Goal: Task Accomplishment & Management: Manage account settings

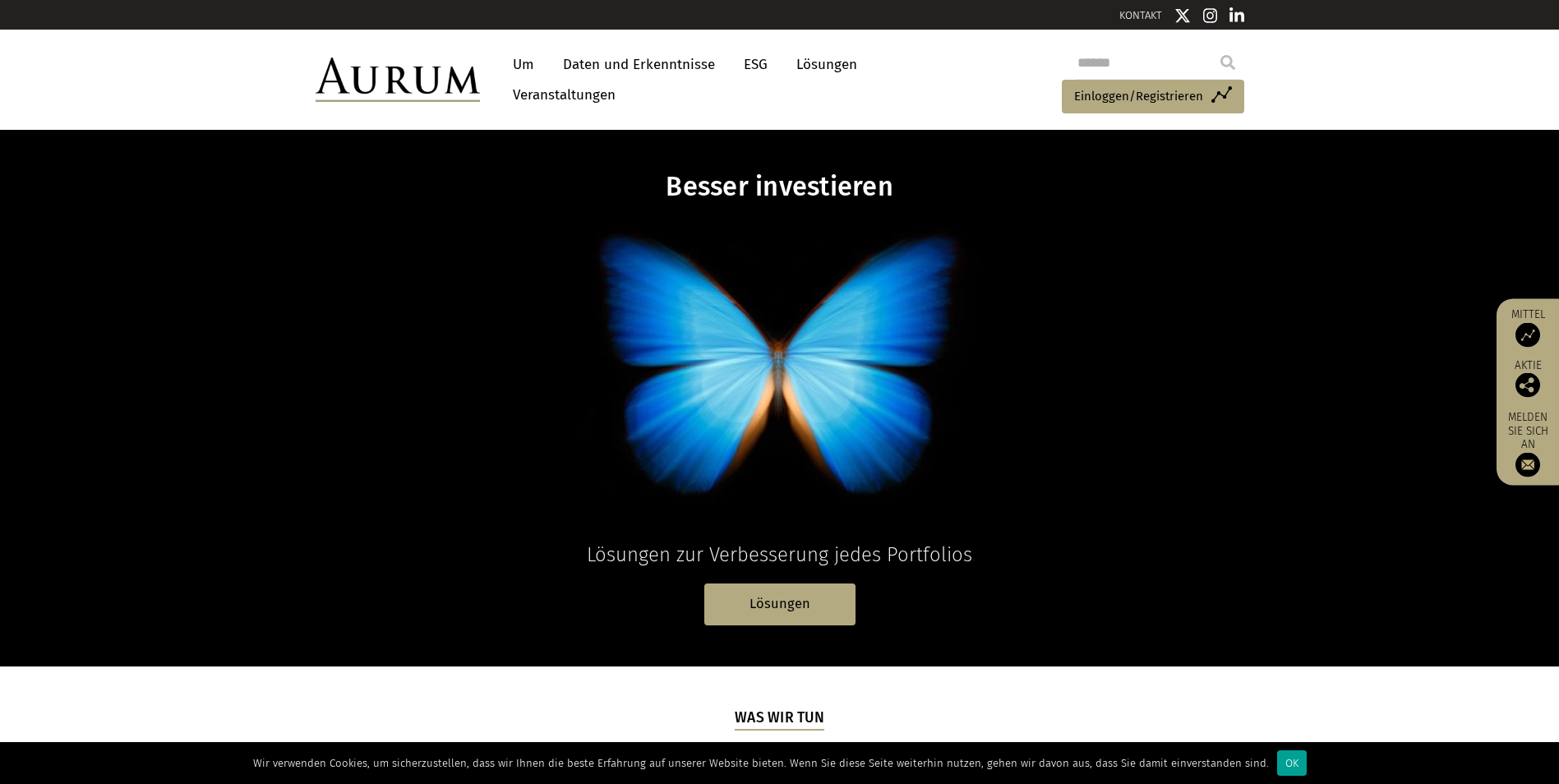
click at [1285, 760] on font "OK" at bounding box center [1292, 763] width 13 height 12
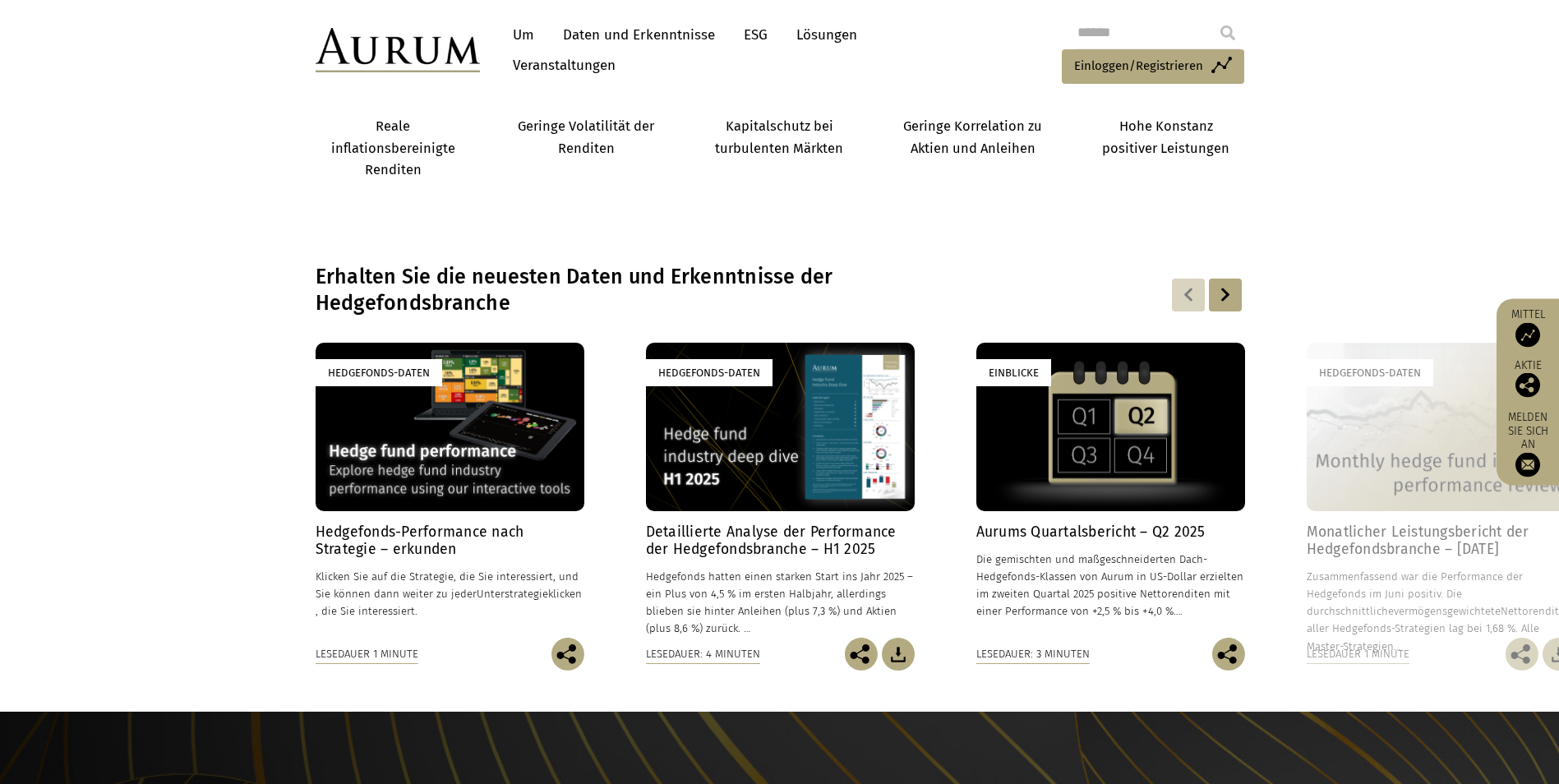
scroll to position [882, 0]
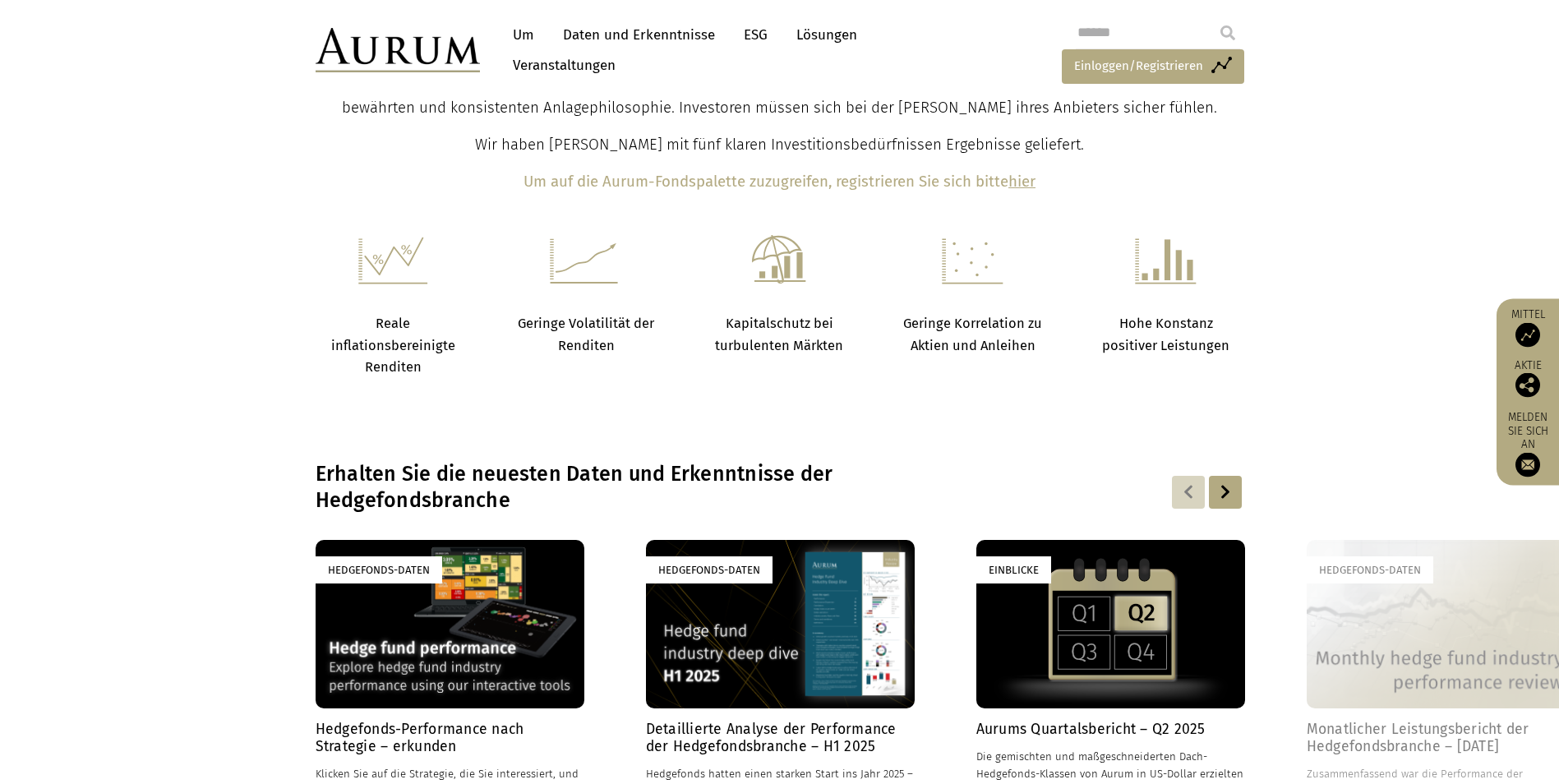
click at [1132, 66] on font "Einloggen/Registrieren" at bounding box center [1138, 65] width 129 height 15
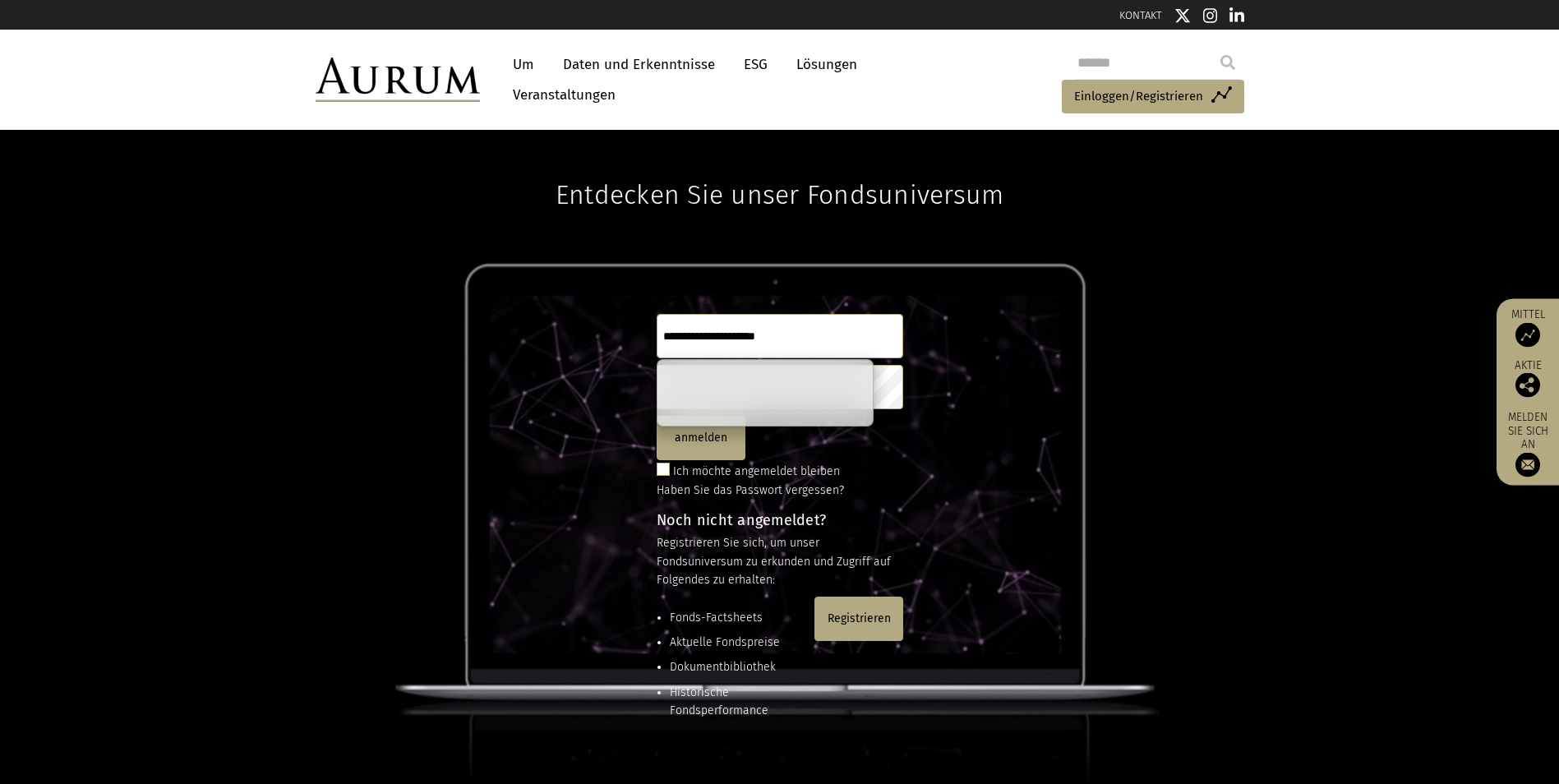
click at [691, 336] on input "text" at bounding box center [779, 336] width 246 height 44
click at [1101, 96] on font "Einloggen/Registrieren" at bounding box center [1138, 96] width 129 height 15
